Goal: Task Accomplishment & Management: Manage account settings

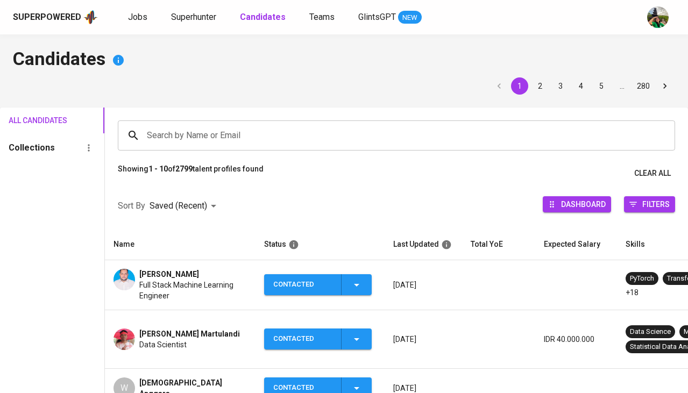
click at [203, 20] on span "Superhunter" at bounding box center [193, 17] width 45 height 10
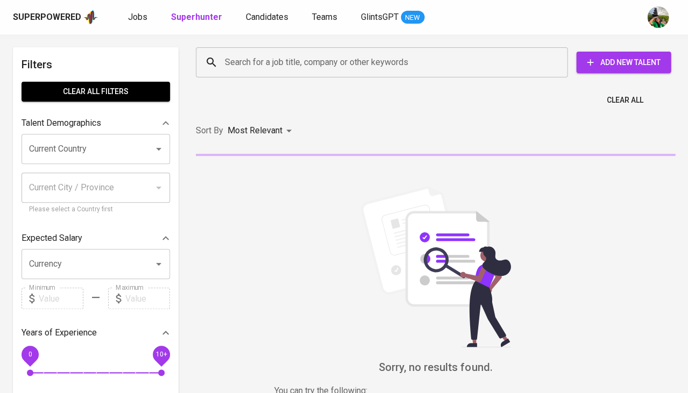
click at [256, 63] on input "Search for a job title, company or other keywords" at bounding box center [384, 62] width 324 height 20
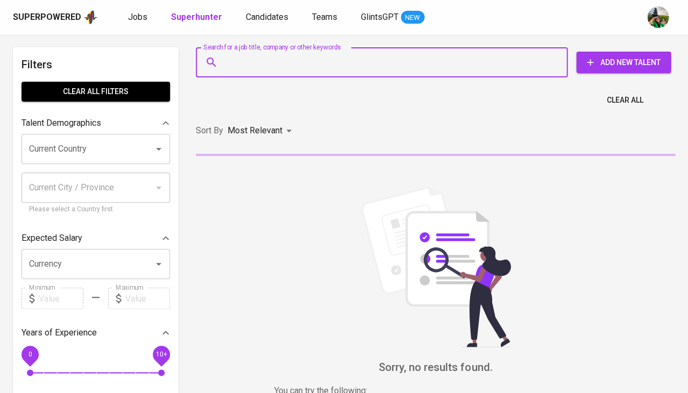
paste input "[EMAIL_ADDRESS][DOMAIN_NAME]"
type input "[EMAIL_ADDRESS][DOMAIN_NAME]"
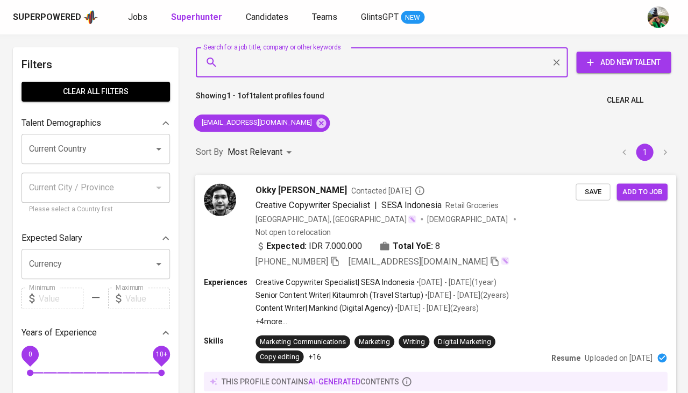
click at [575, 194] on button "Save" at bounding box center [592, 191] width 34 height 17
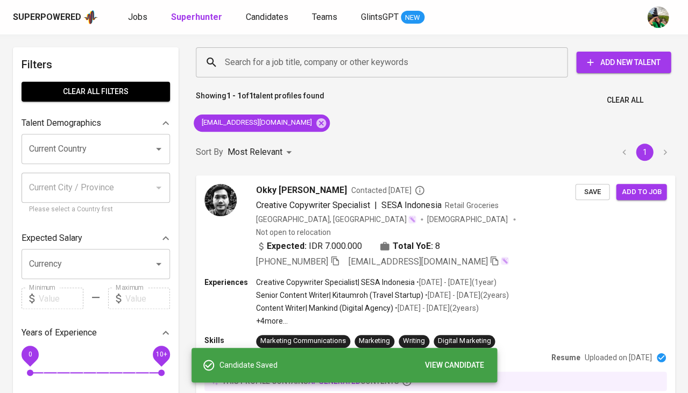
click at [276, 25] on div "Superpowered Jobs Superhunter Candidates Teams GlintsGPT NEW" at bounding box center [344, 17] width 688 height 34
click at [273, 21] on span "Candidates" at bounding box center [267, 17] width 42 height 10
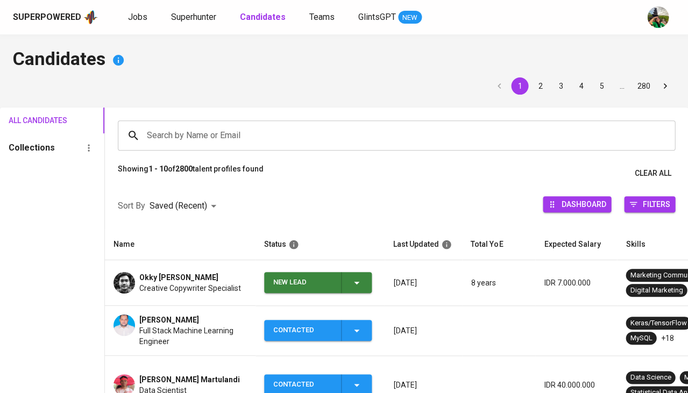
click at [362, 281] on span "New Lead" at bounding box center [317, 282] width 99 height 21
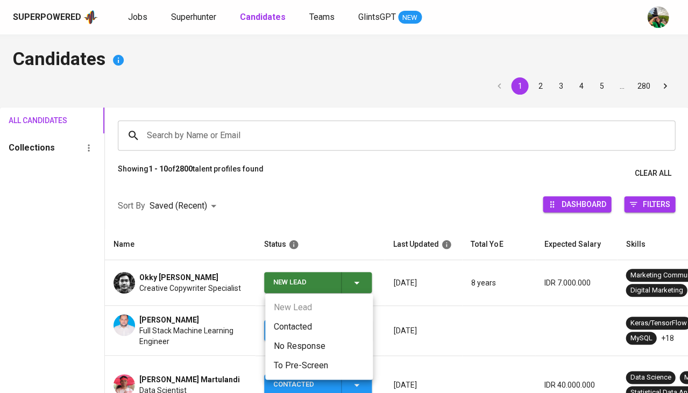
click at [317, 325] on li "Contacted" at bounding box center [319, 326] width 108 height 19
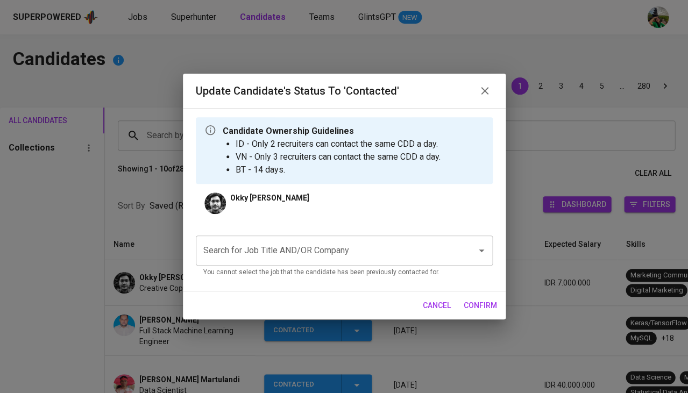
click at [313, 247] on input "Search for Job Title AND/OR Company" at bounding box center [329, 250] width 257 height 20
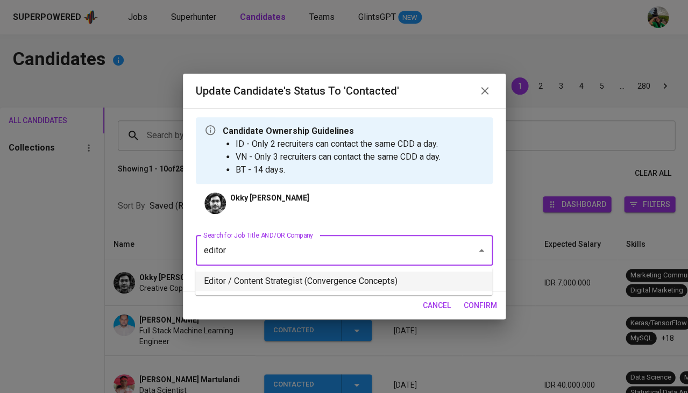
click at [355, 280] on li "Editor / Content Strategist (Convergence Concepts)" at bounding box center [343, 281] width 297 height 19
type input "editor"
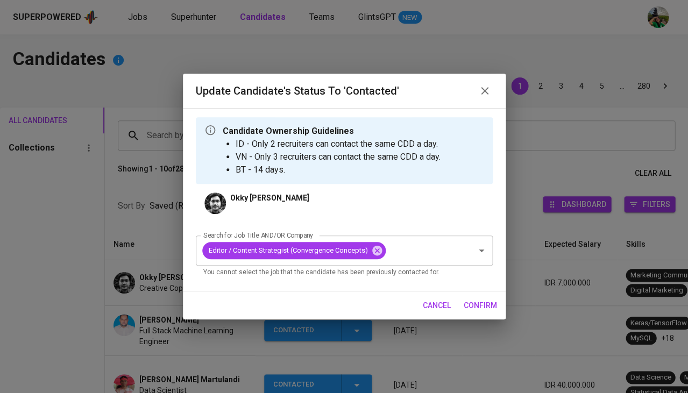
click at [464, 308] on span "confirm" at bounding box center [480, 305] width 33 height 13
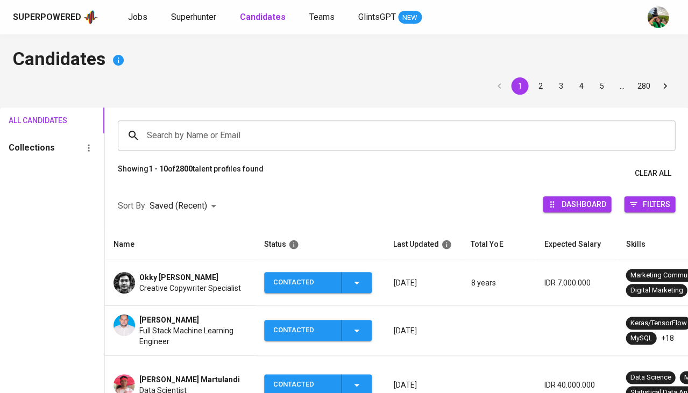
click at [175, 272] on span "Okky Ganesha Putra" at bounding box center [178, 277] width 79 height 11
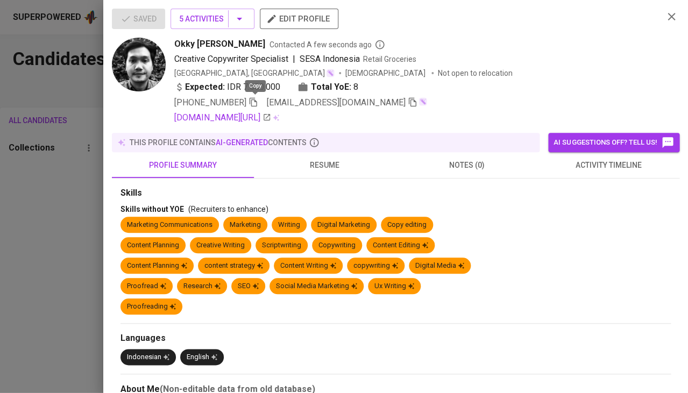
click at [256, 100] on icon "button" at bounding box center [253, 102] width 10 height 10
